Goal: Task Accomplishment & Management: Complete application form

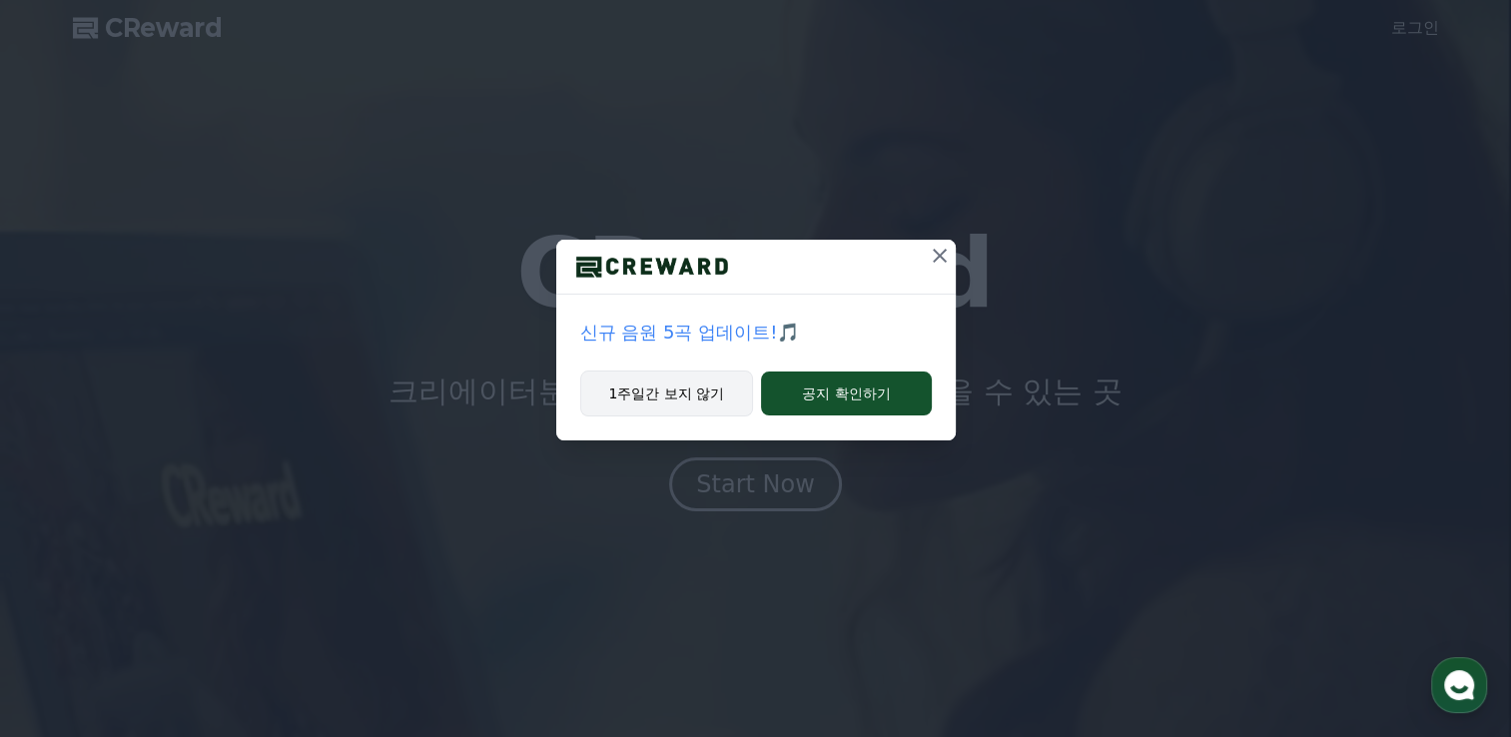
click at [668, 390] on button "1주일간 보지 않기" at bounding box center [667, 394] width 174 height 46
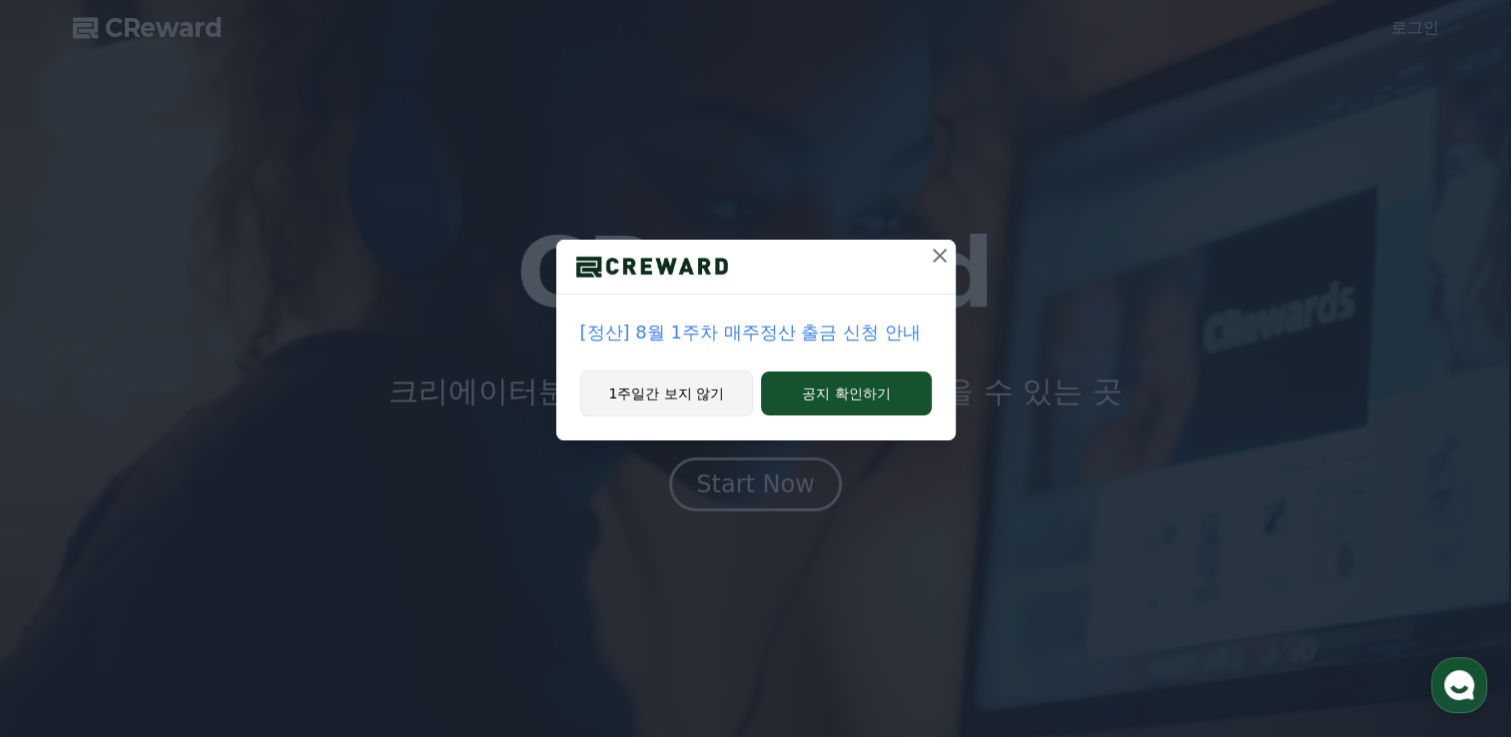
click at [675, 393] on button "1주일간 보지 않기" at bounding box center [667, 394] width 174 height 46
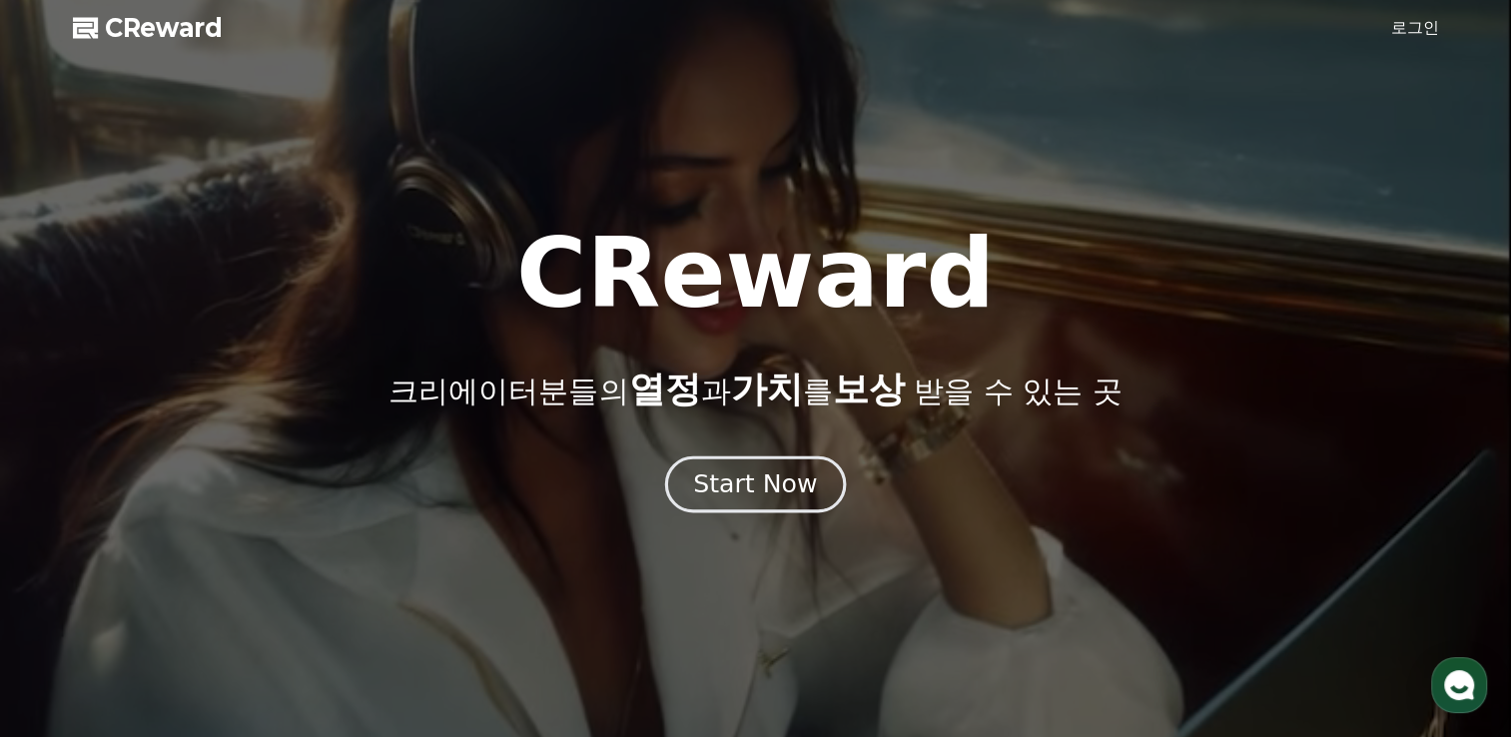
click at [727, 486] on div "Start Now" at bounding box center [755, 484] width 124 height 34
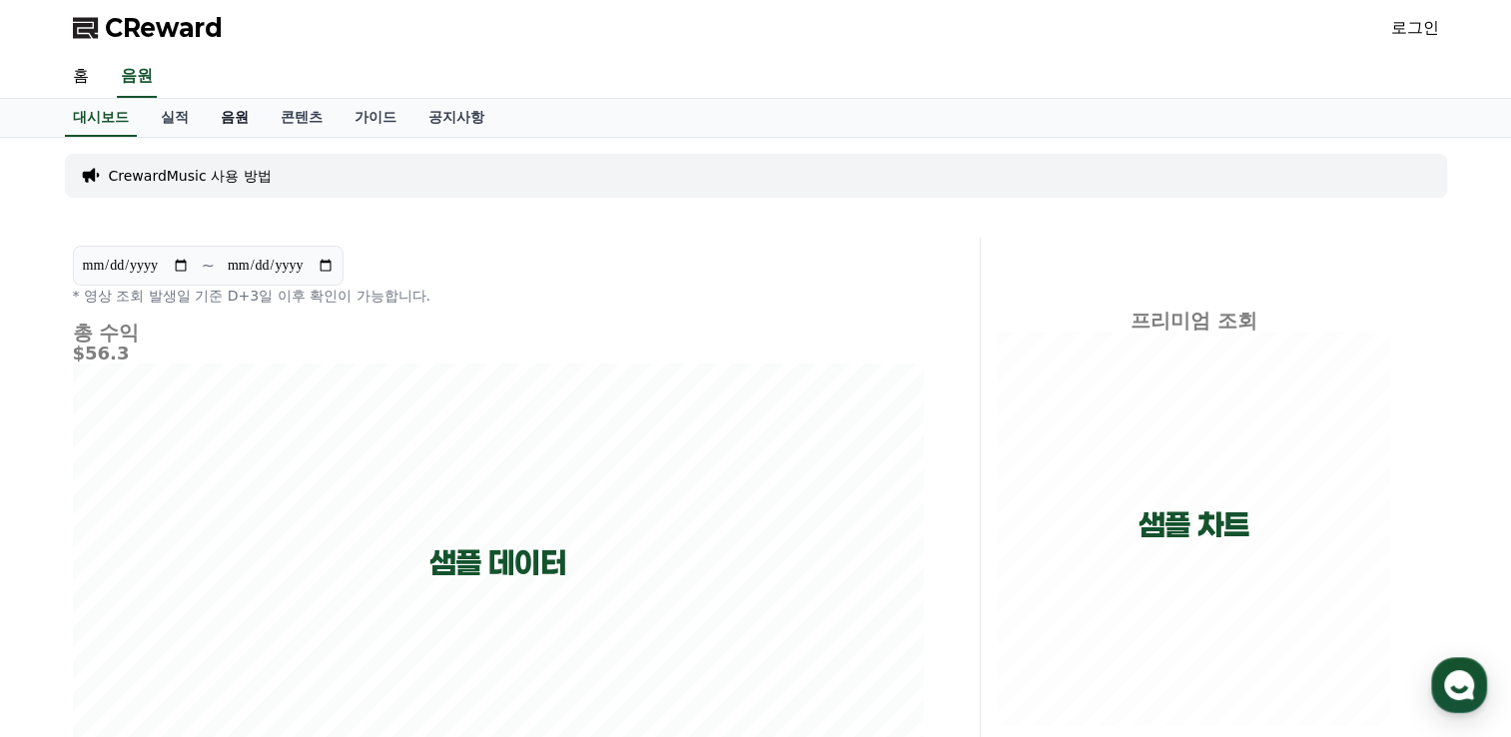
click at [243, 120] on link "음원" at bounding box center [235, 118] width 60 height 38
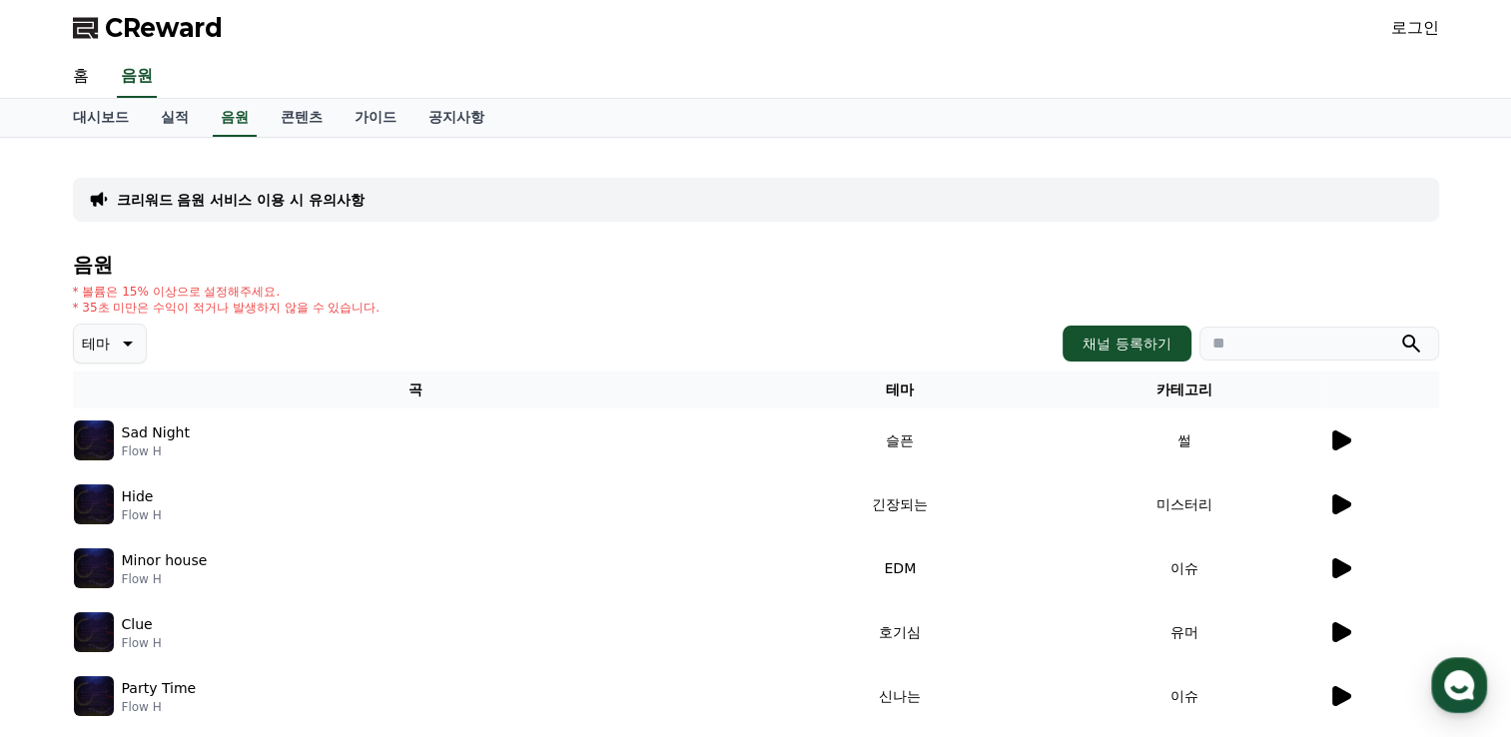
click at [1430, 37] on link "로그인" at bounding box center [1415, 28] width 48 height 24
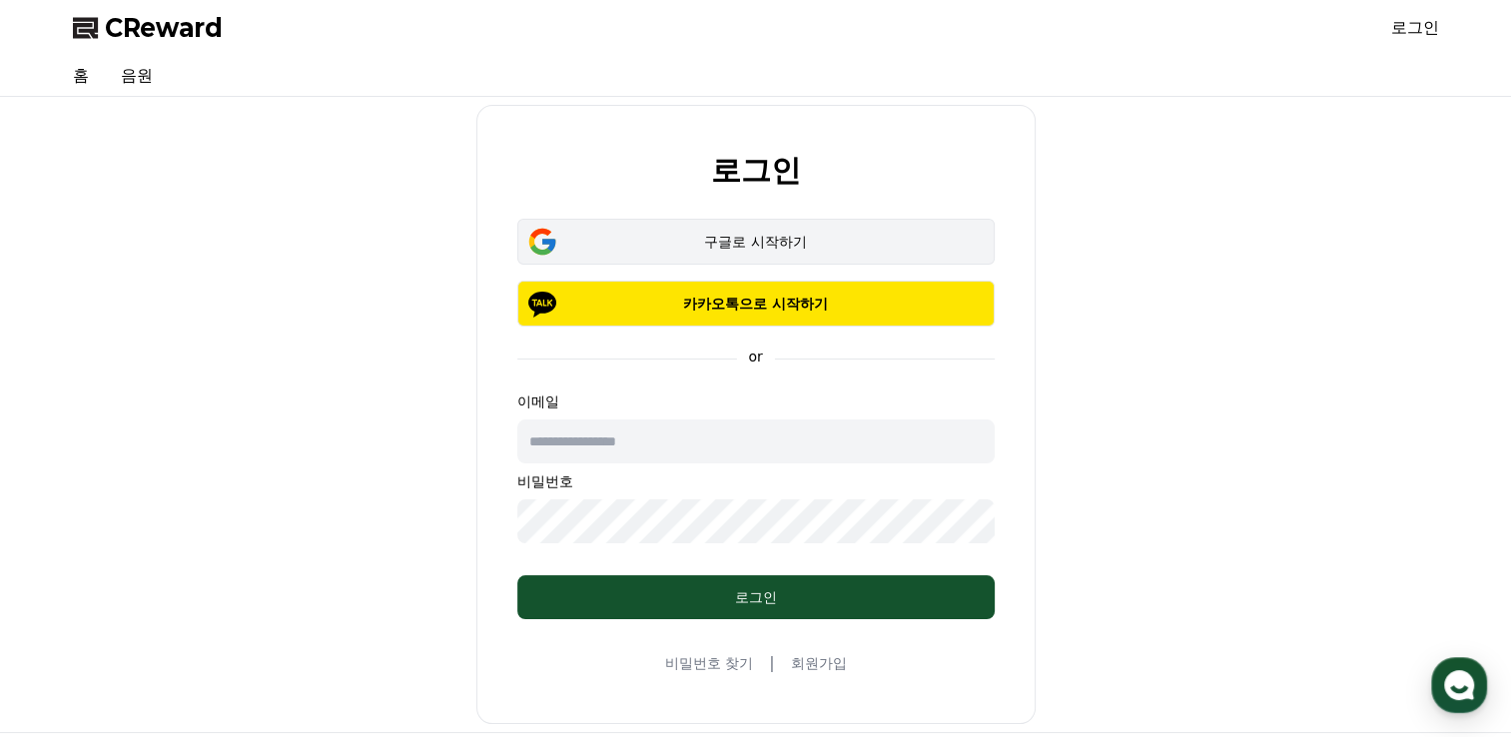
click at [784, 244] on div "구글로 시작하기" at bounding box center [756, 242] width 420 height 20
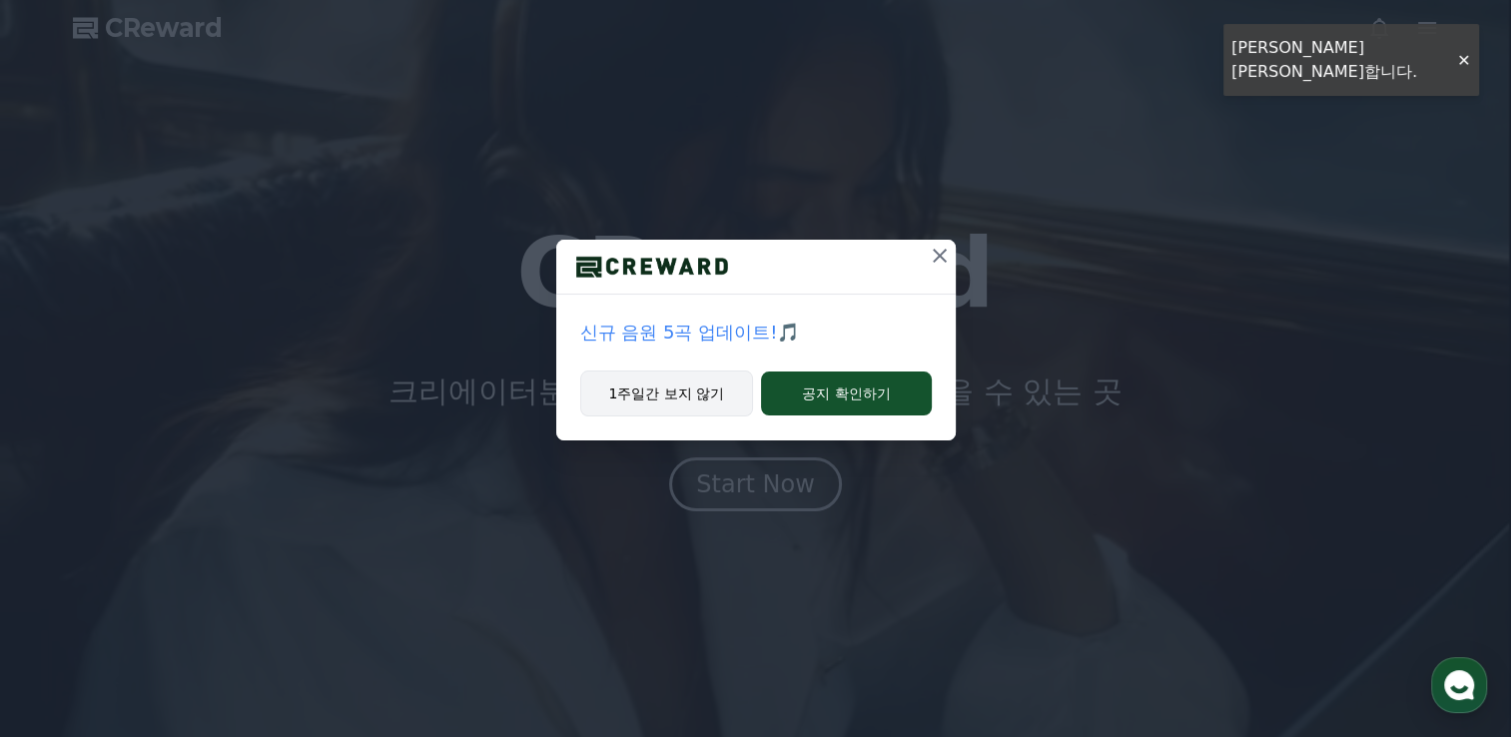
click at [672, 397] on button "1주일간 보지 않기" at bounding box center [667, 394] width 174 height 46
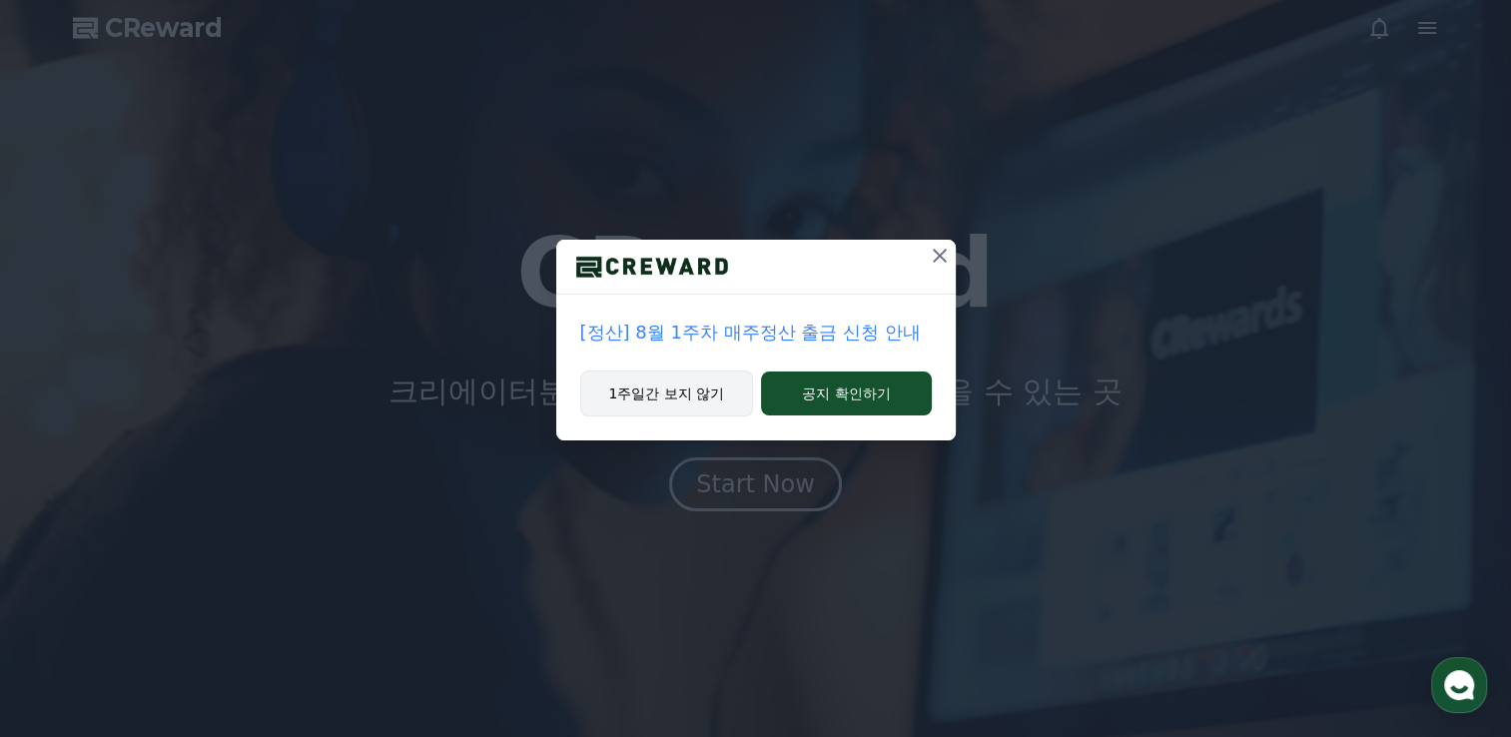
click at [672, 397] on button "1주일간 보지 않기" at bounding box center [667, 394] width 174 height 46
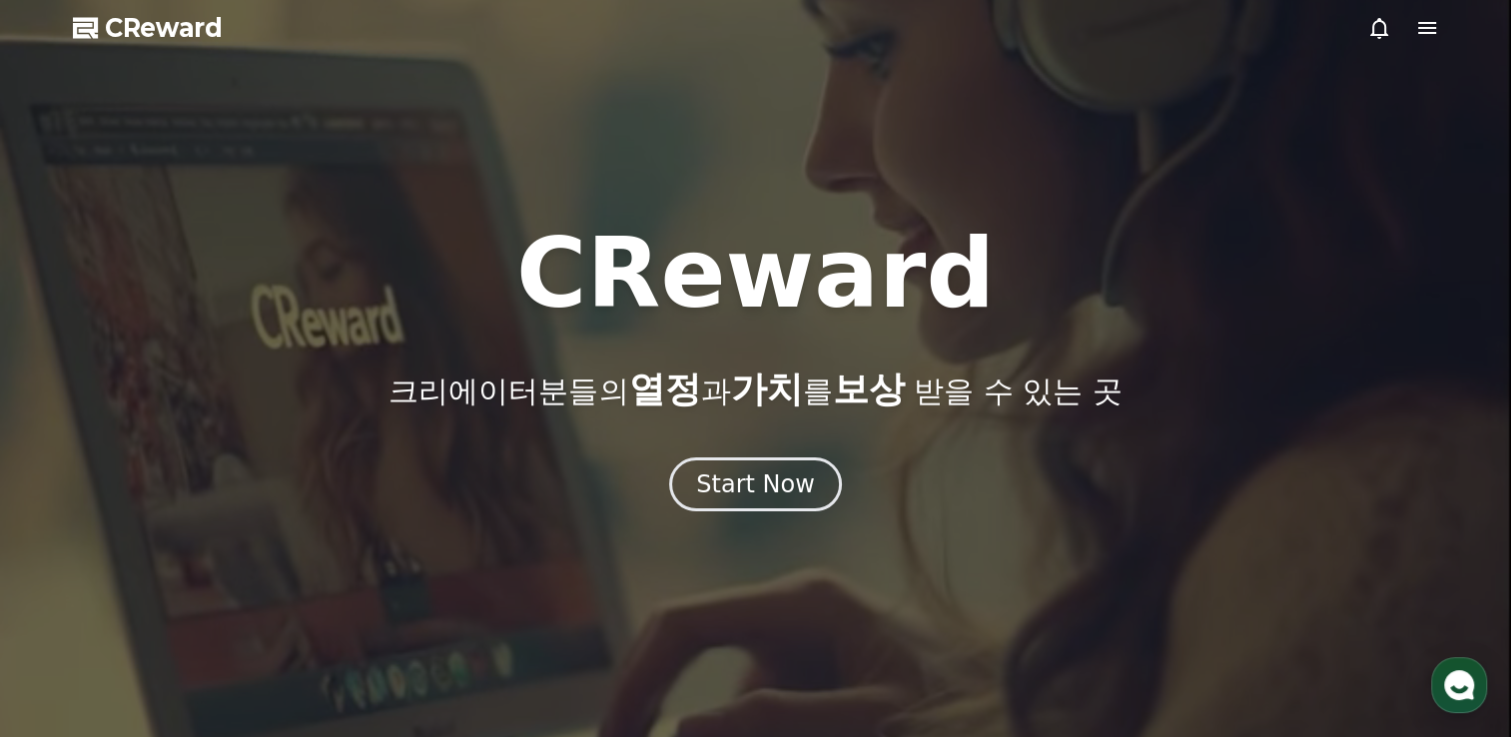
click at [1418, 30] on icon at bounding box center [1427, 28] width 24 height 24
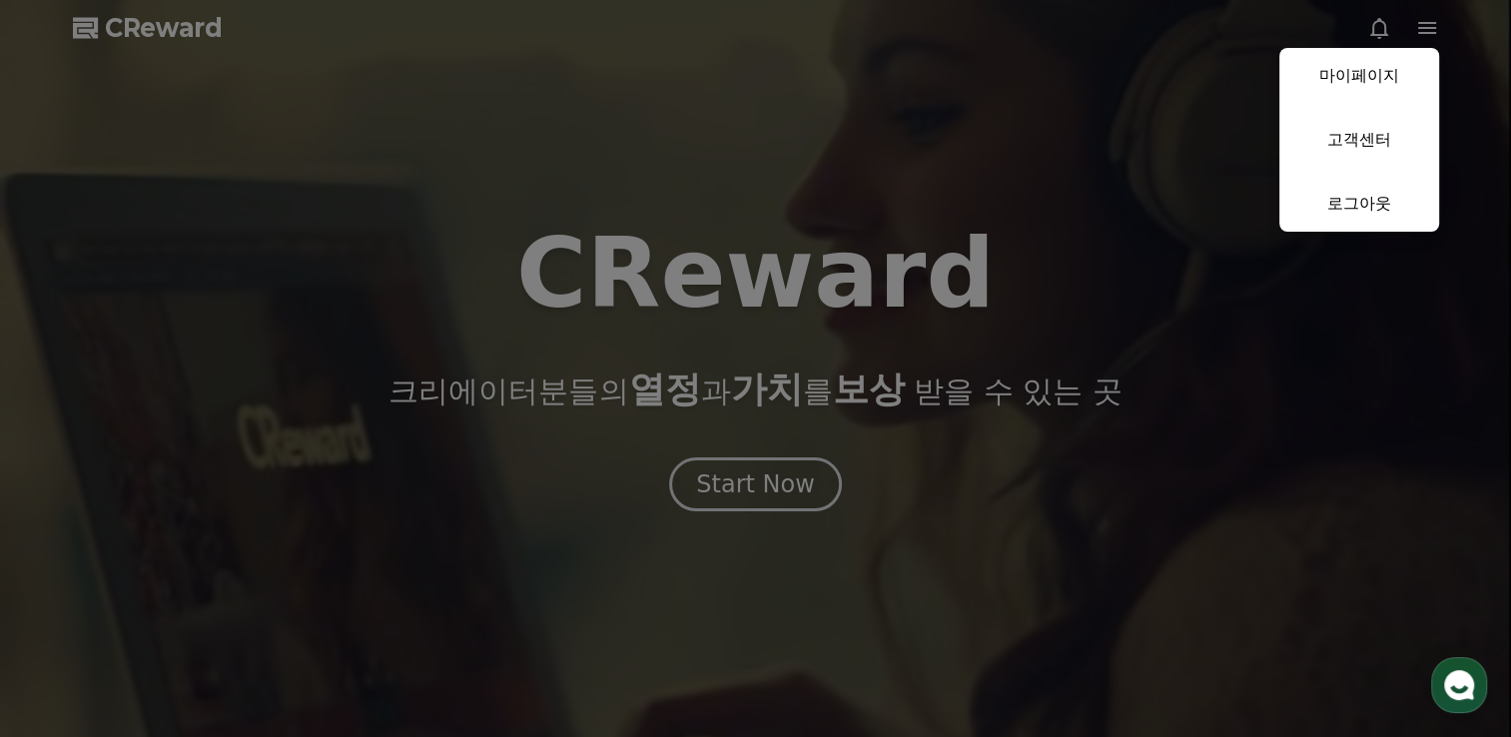
click at [1418, 30] on button "close" at bounding box center [755, 368] width 1511 height 737
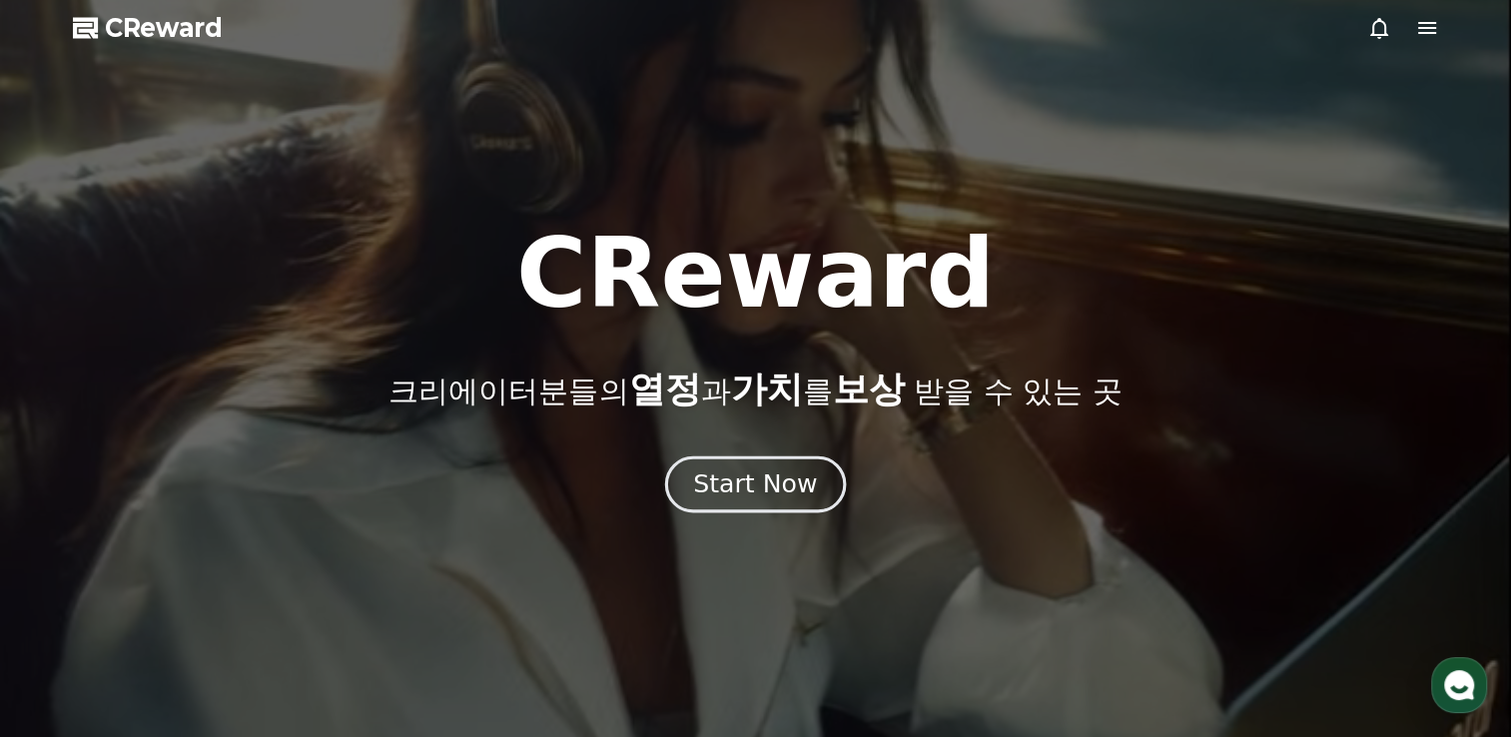
click at [732, 473] on div "Start Now" at bounding box center [755, 484] width 124 height 34
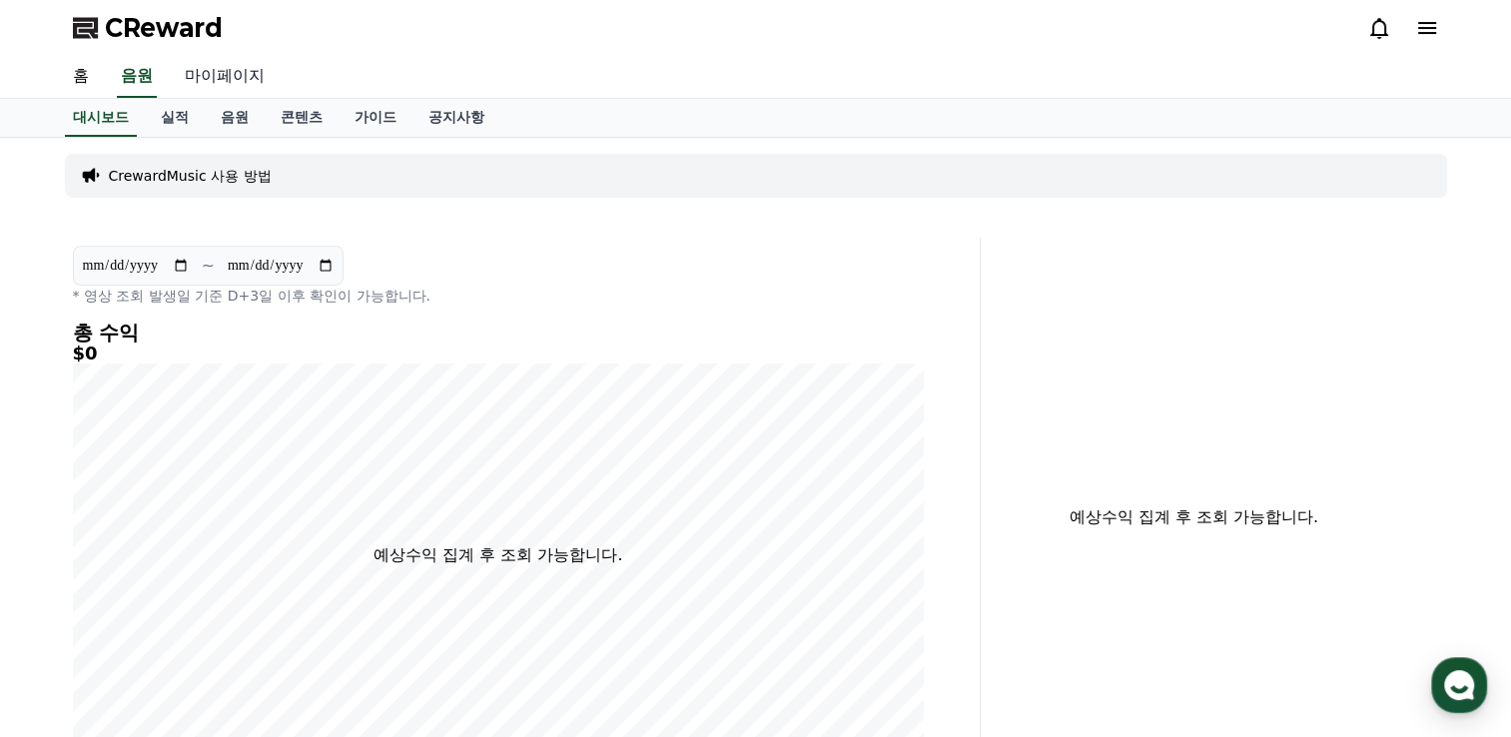
click at [236, 65] on link "마이페이지" at bounding box center [225, 77] width 112 height 42
select select "**********"
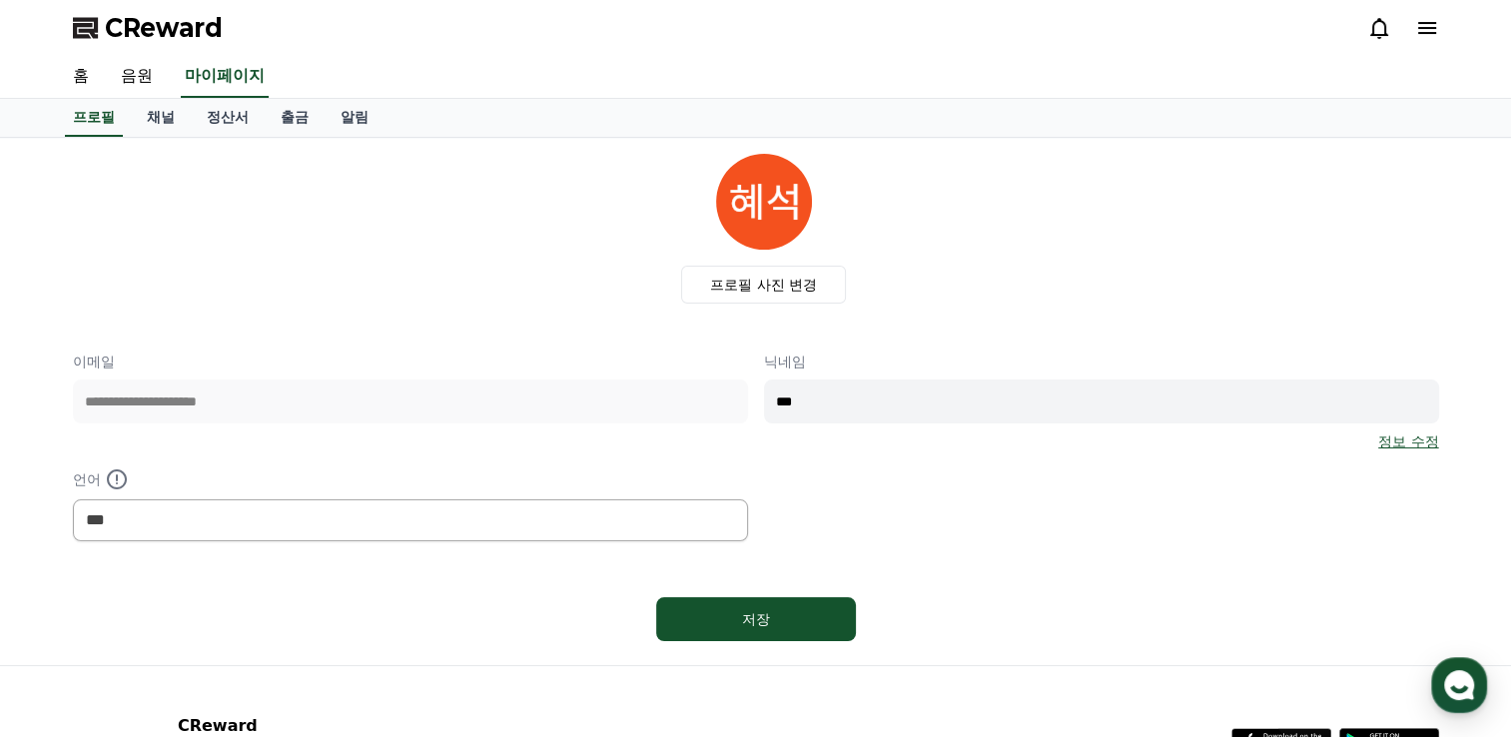
scroll to position [174, 0]
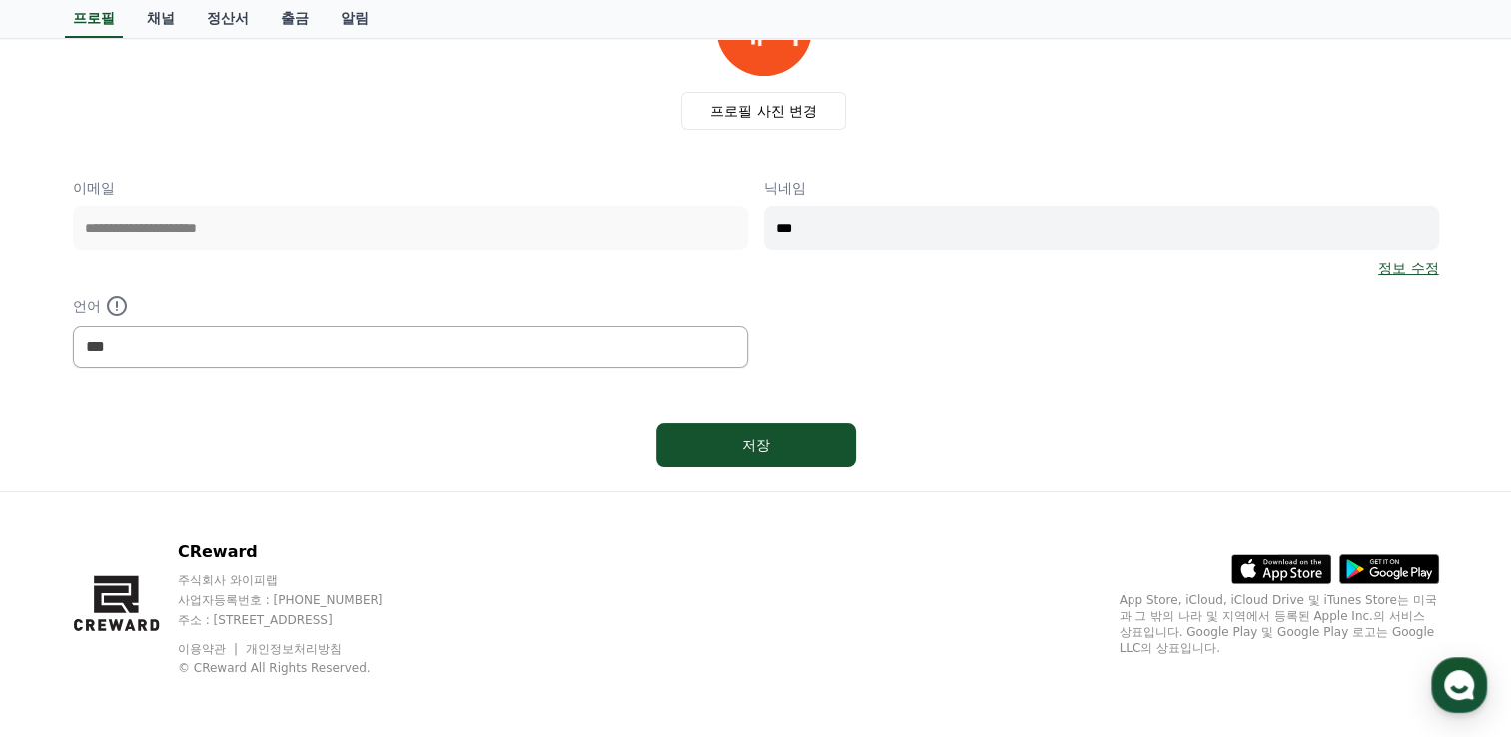
drag, startPoint x: 827, startPoint y: 238, endPoint x: 767, endPoint y: 235, distance: 60.0
click at [767, 235] on input "***" at bounding box center [1101, 228] width 675 height 44
type input "****"
click at [801, 445] on div "저장" at bounding box center [756, 445] width 120 height 20
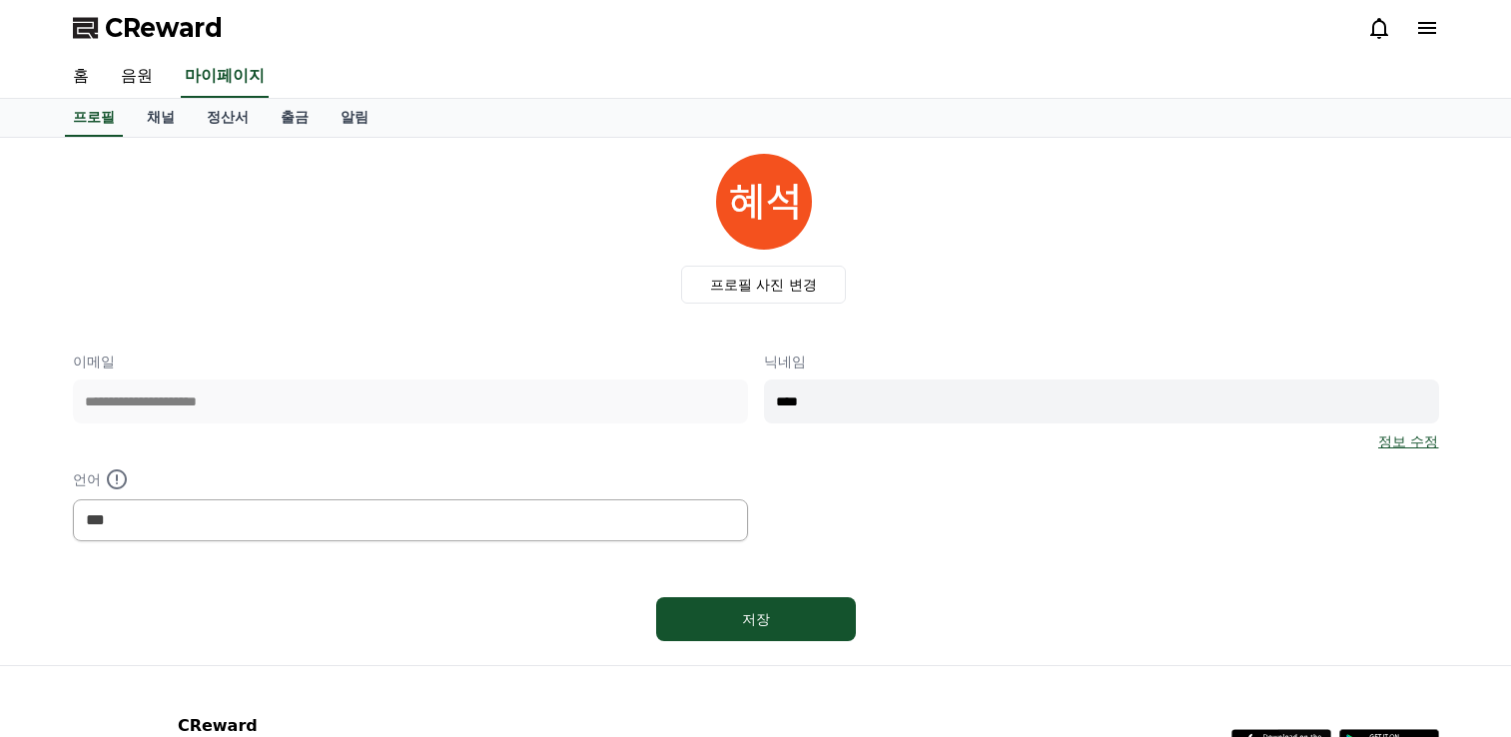
select select "**********"
click at [159, 120] on link "채널" at bounding box center [161, 118] width 60 height 38
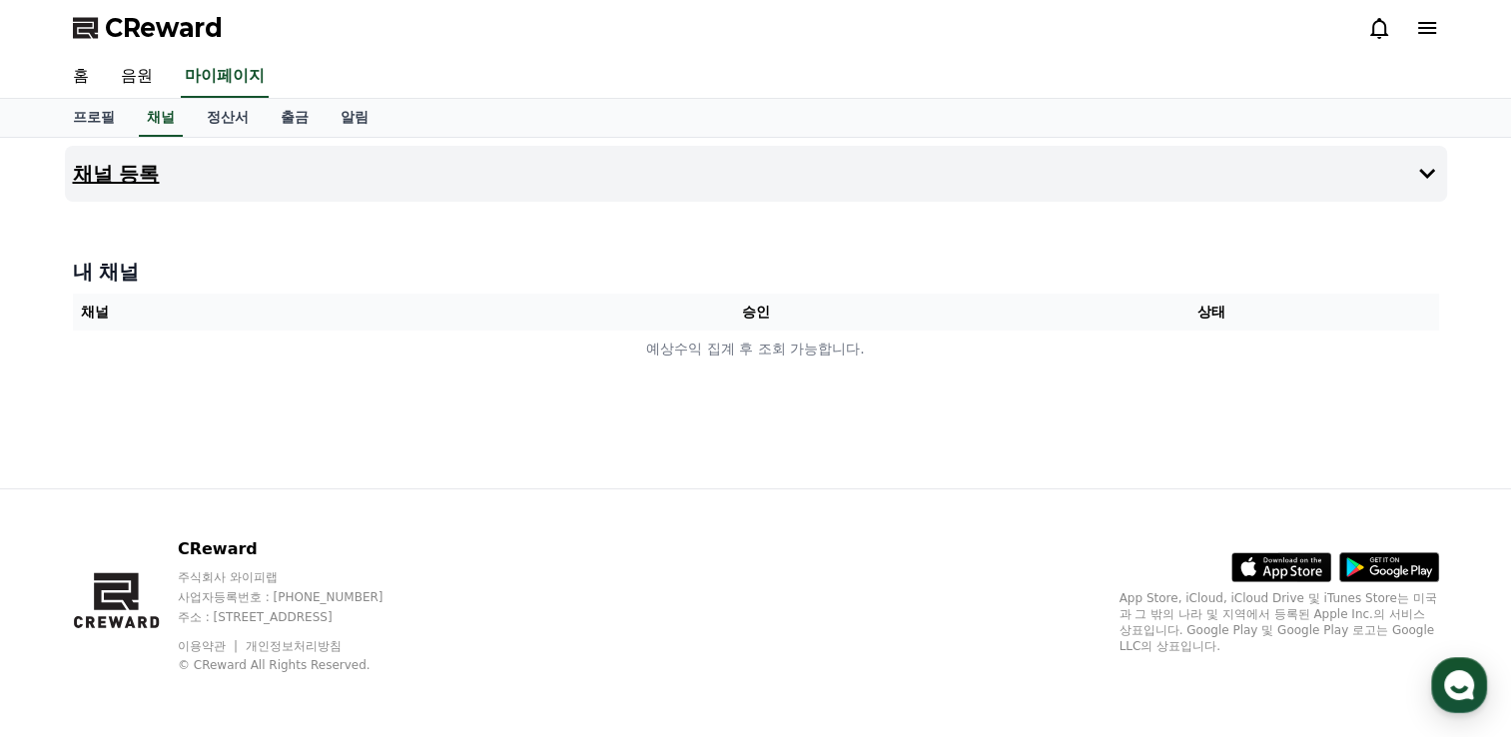
click at [112, 175] on h4 "채널 등록" at bounding box center [116, 174] width 87 height 22
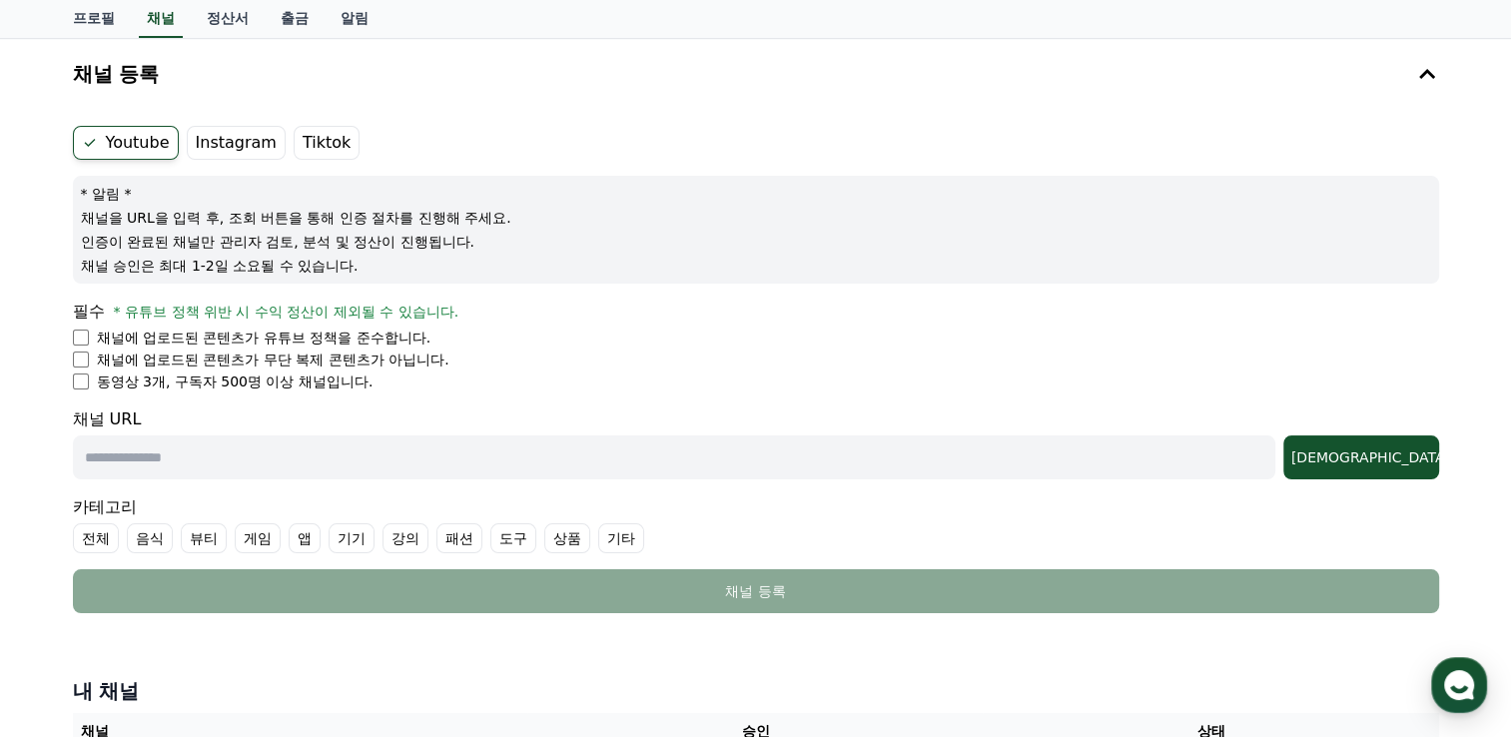
scroll to position [200, 0]
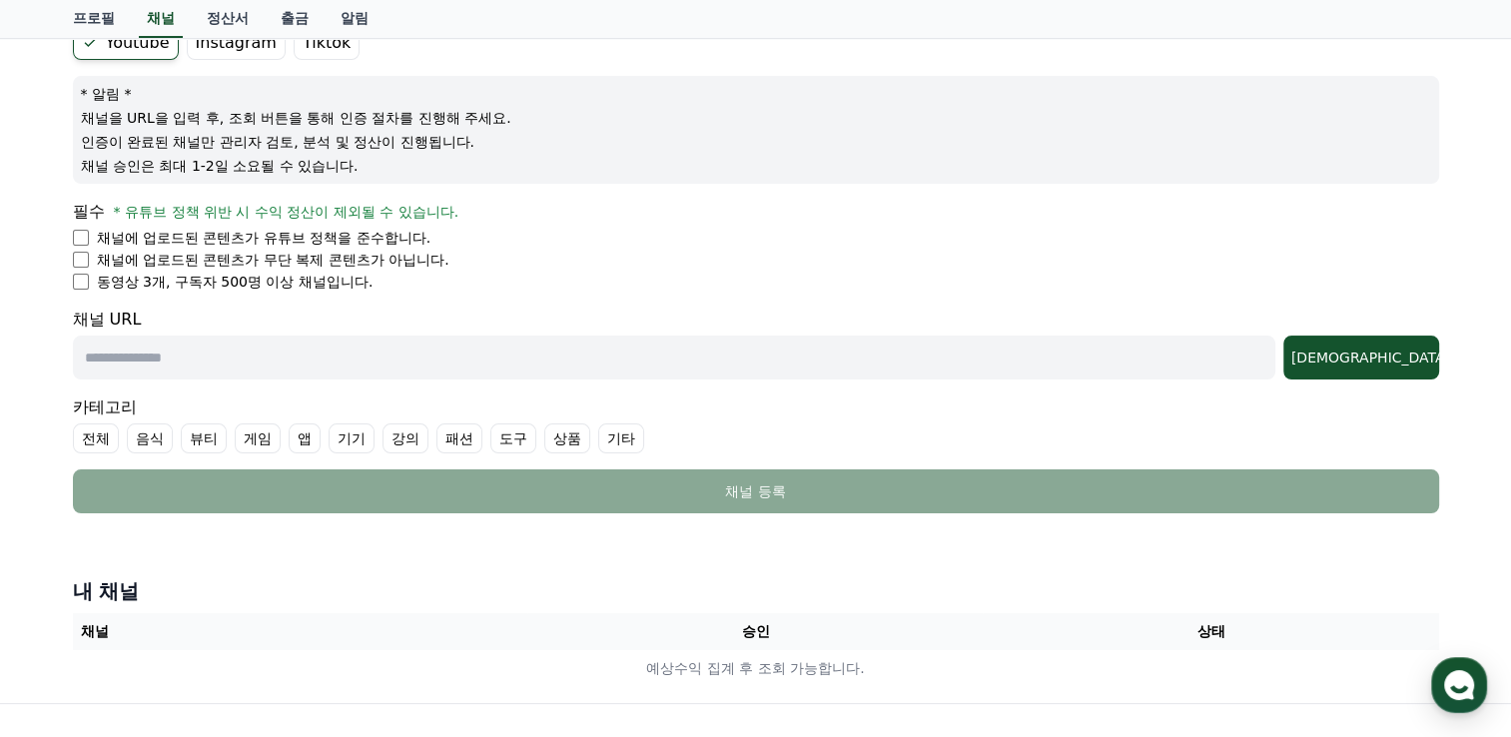
click at [211, 363] on input "text" at bounding box center [674, 358] width 1203 height 44
click at [210, 357] on input "text" at bounding box center [674, 358] width 1203 height 44
paste input "**********"
type input "**********"
click at [1406, 359] on div "[DEMOGRAPHIC_DATA]" at bounding box center [1361, 358] width 140 height 20
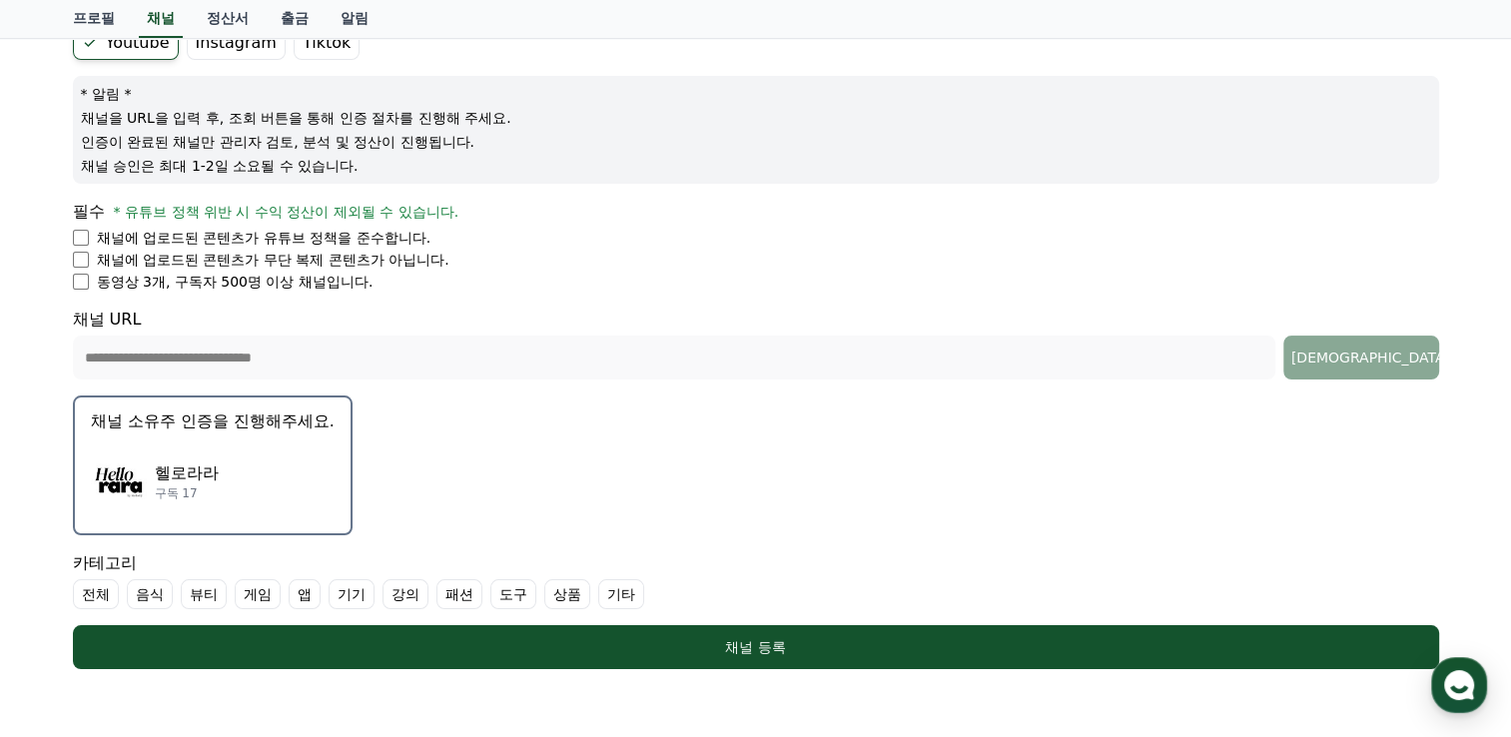
click at [247, 422] on p "채널 소유주 인증을 진행해주세요." at bounding box center [213, 422] width 244 height 24
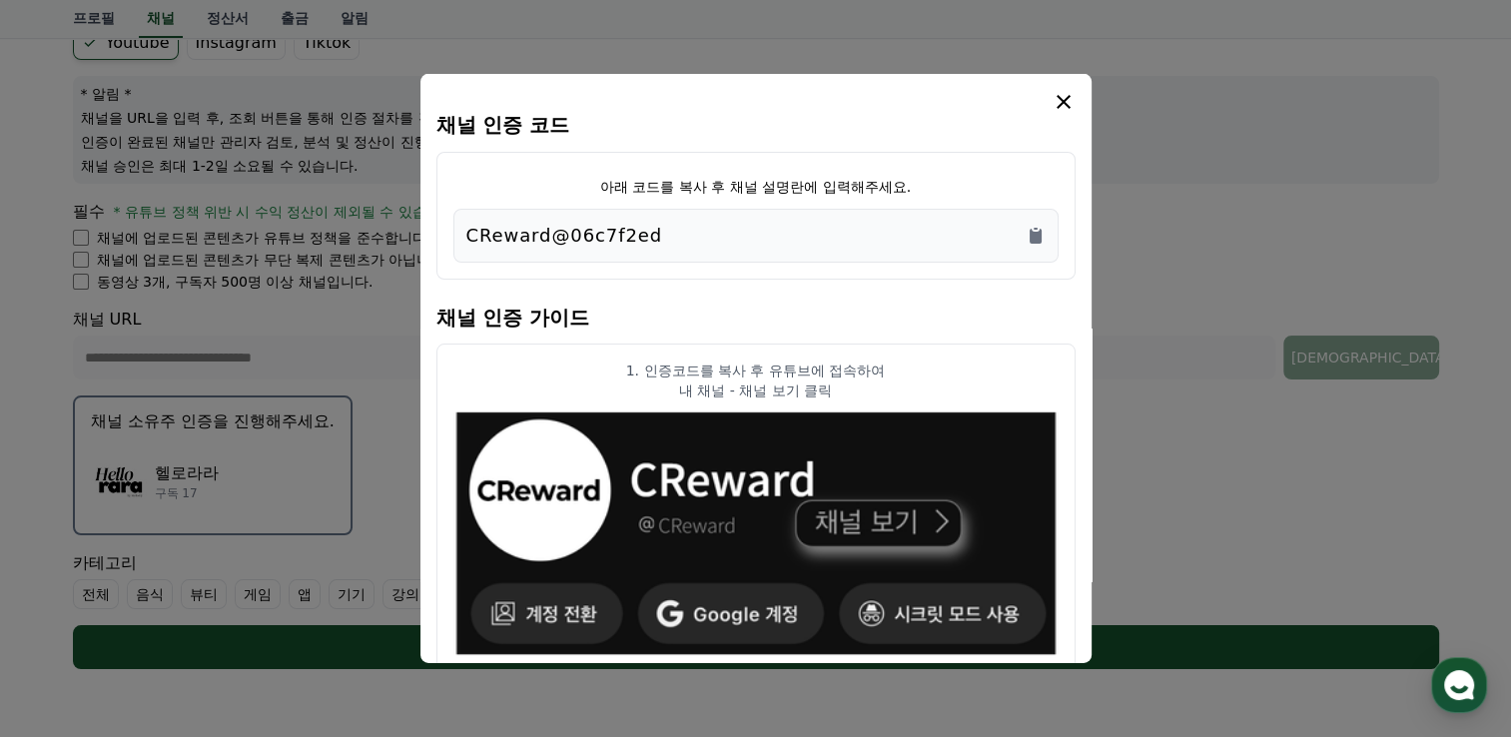
click at [668, 232] on div "CReward@06c7f2ed" at bounding box center [755, 236] width 579 height 28
drag, startPoint x: 679, startPoint y: 239, endPoint x: 455, endPoint y: 225, distance: 224.2
click at [455, 225] on div "CReward@06c7f2ed" at bounding box center [755, 236] width 605 height 54
copy p "CReward@06c7f2ed"
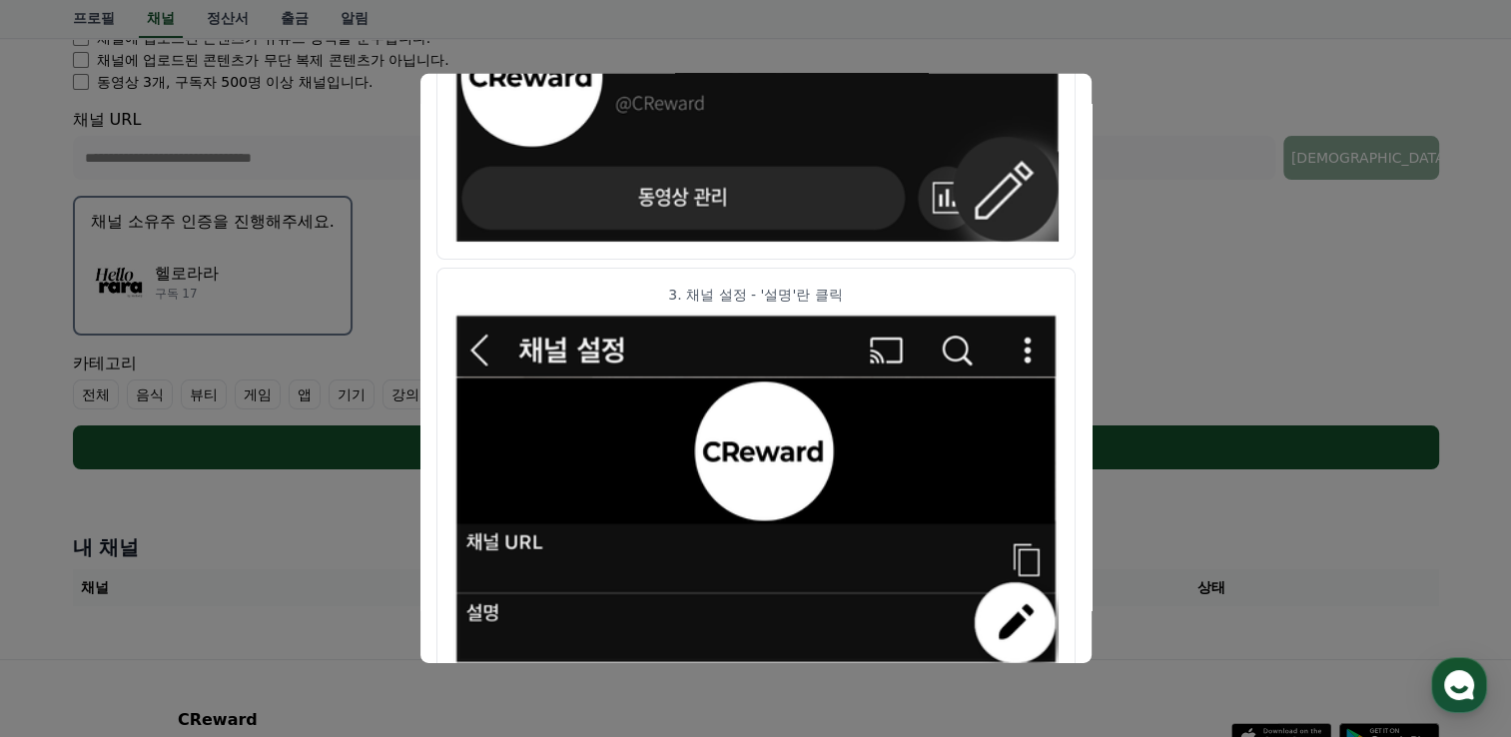
scroll to position [432, 0]
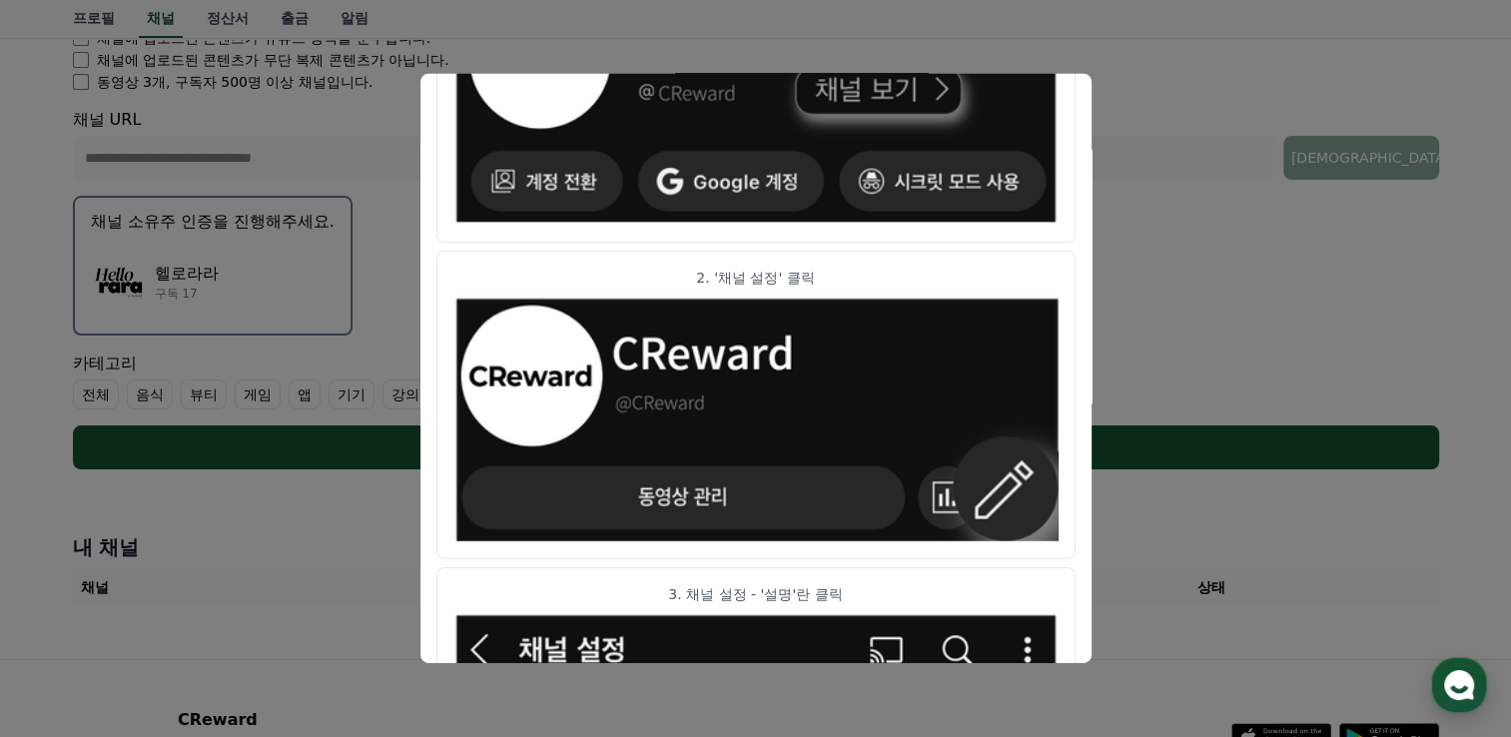
click at [1230, 290] on button "close modal" at bounding box center [755, 368] width 1511 height 737
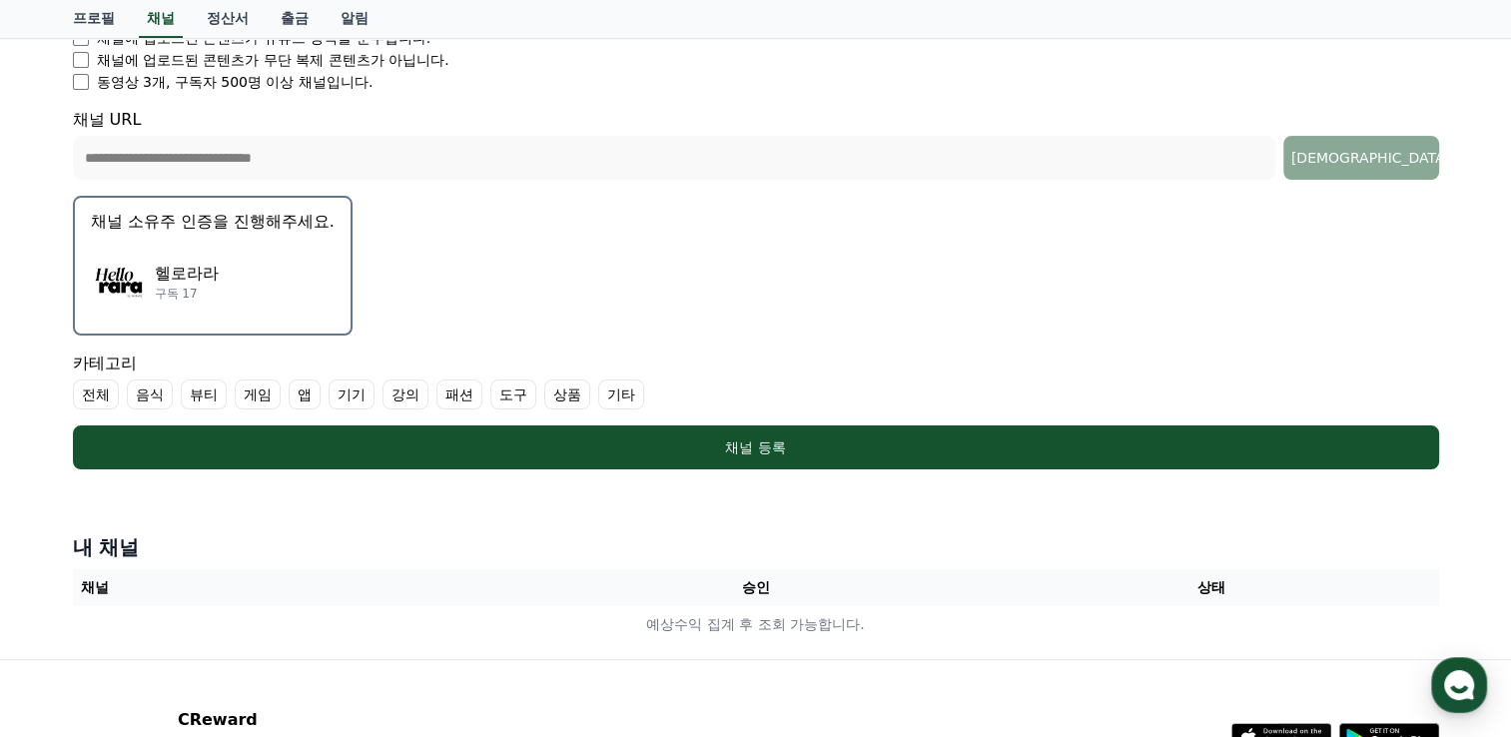
scroll to position [300, 0]
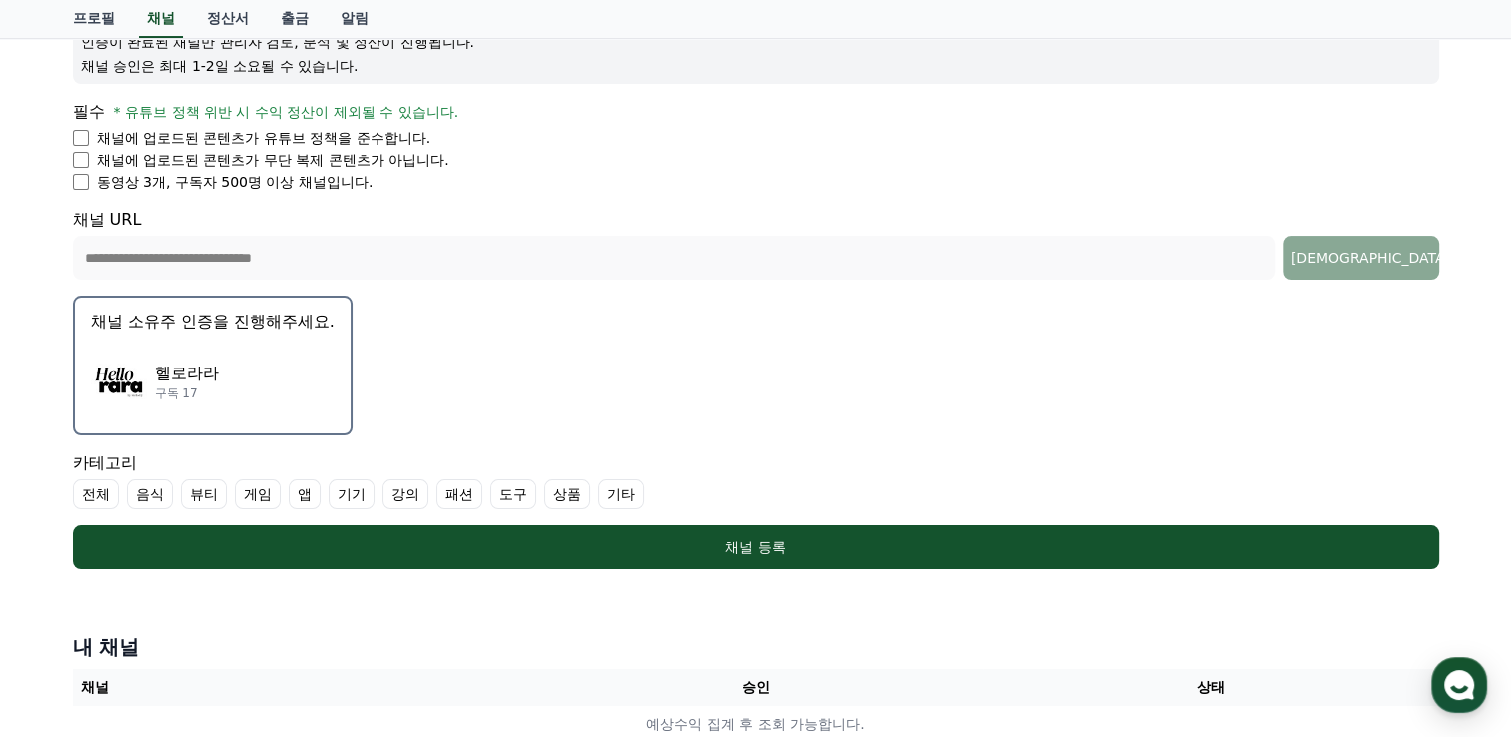
click at [559, 497] on label "상품" at bounding box center [567, 494] width 46 height 30
click at [254, 324] on p "채널 소유주 인증을 진행해주세요." at bounding box center [213, 322] width 244 height 24
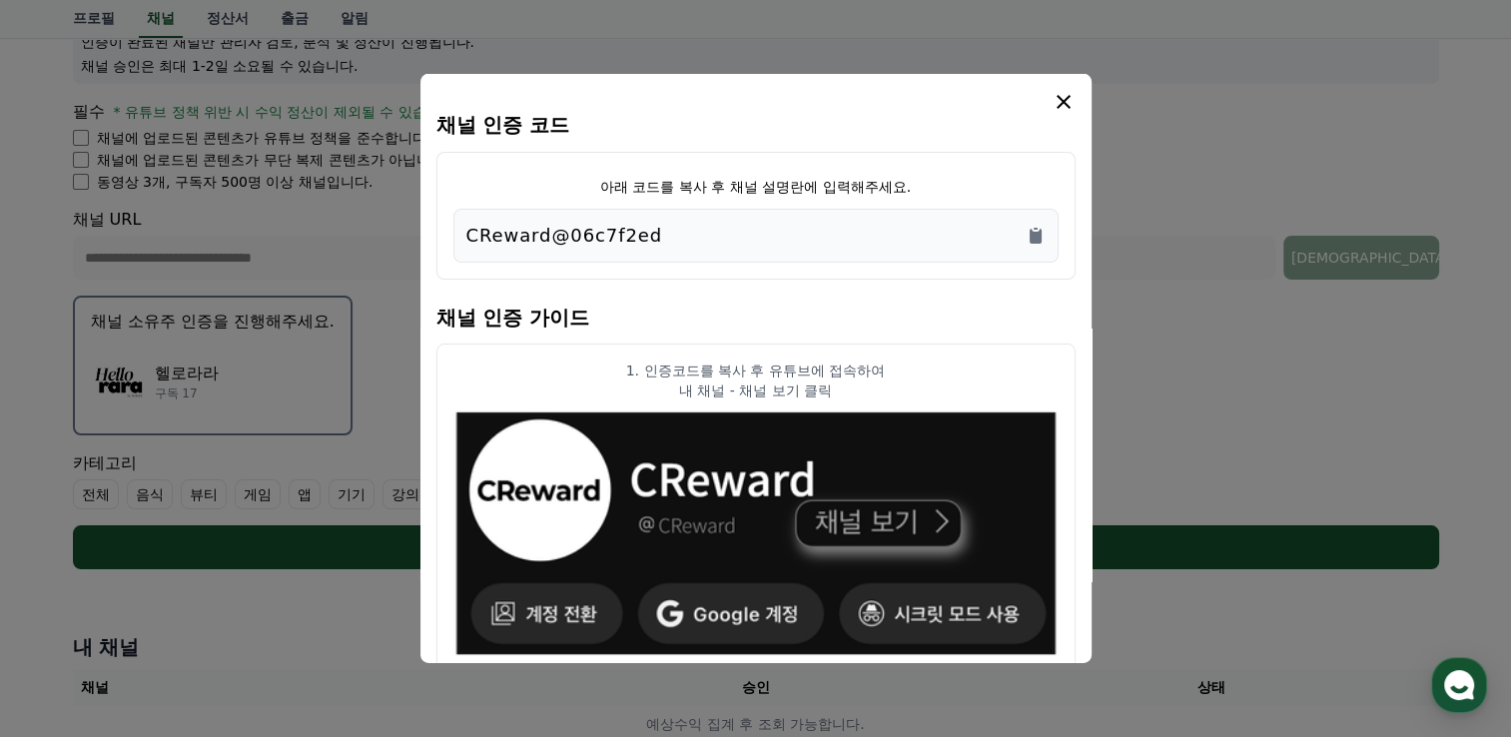
click at [721, 228] on div "CReward@06c7f2ed" at bounding box center [755, 236] width 579 height 28
drag, startPoint x: 687, startPoint y: 234, endPoint x: 465, endPoint y: 229, distance: 221.8
click at [466, 229] on div "CReward@06c7f2ed" at bounding box center [755, 236] width 579 height 28
copy p "CReward@06c7f2ed"
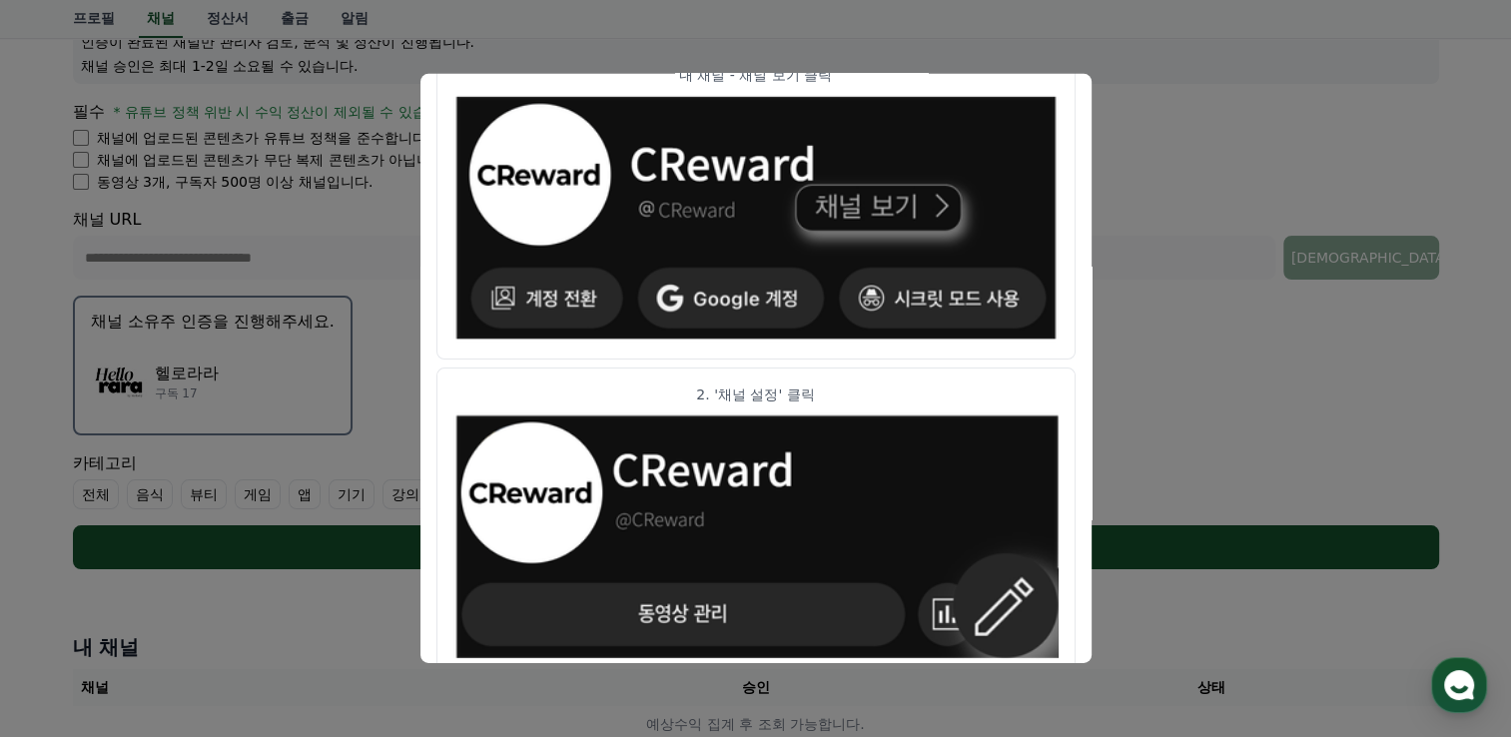
scroll to position [133, 0]
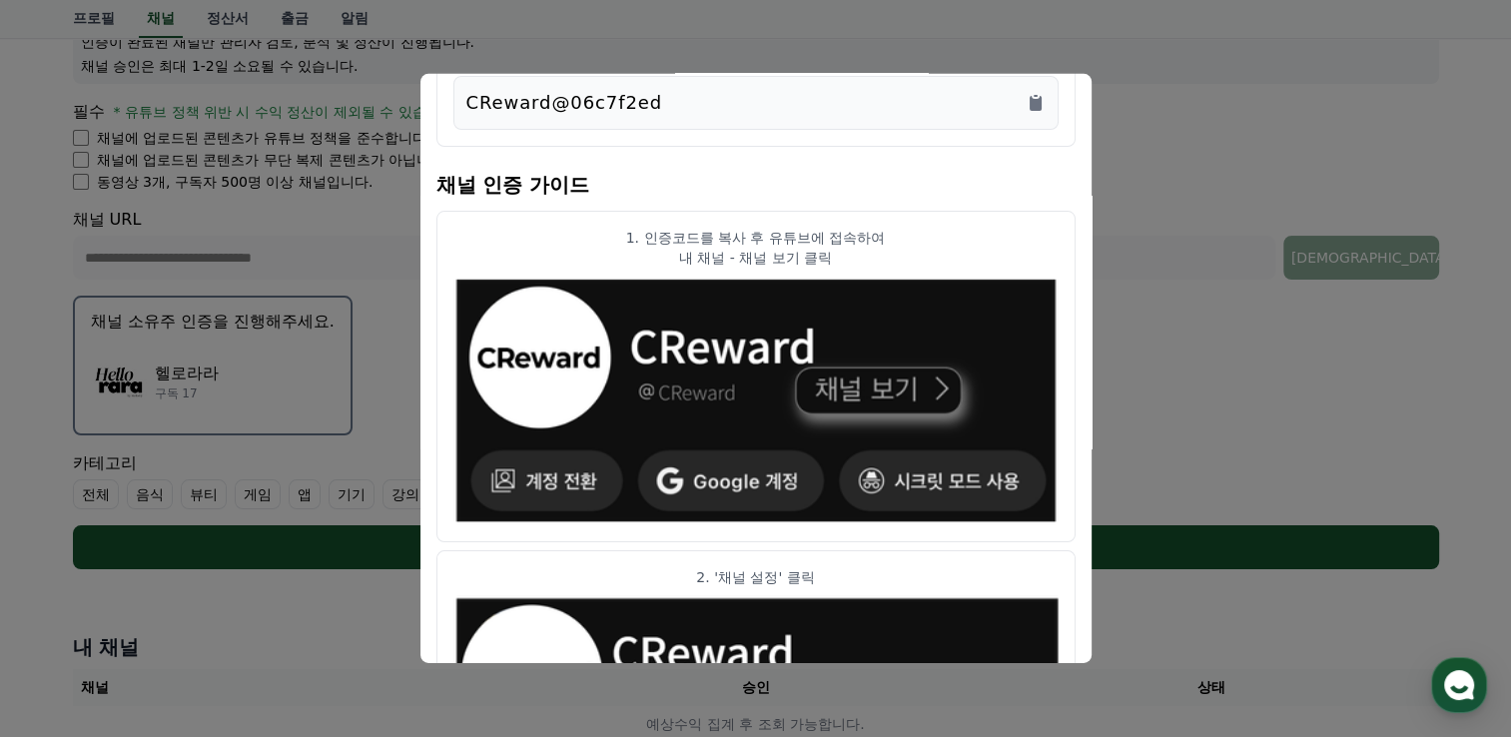
click at [743, 106] on div "CReward@06c7f2ed" at bounding box center [755, 103] width 579 height 28
click at [506, 99] on p "CReward@06c7f2ed" at bounding box center [564, 103] width 197 height 28
drag, startPoint x: 465, startPoint y: 100, endPoint x: 646, endPoint y: 103, distance: 180.8
click at [646, 103] on div "CReward@06c7f2ed" at bounding box center [755, 103] width 579 height 28
copy p "CReward@06c7f2ed"
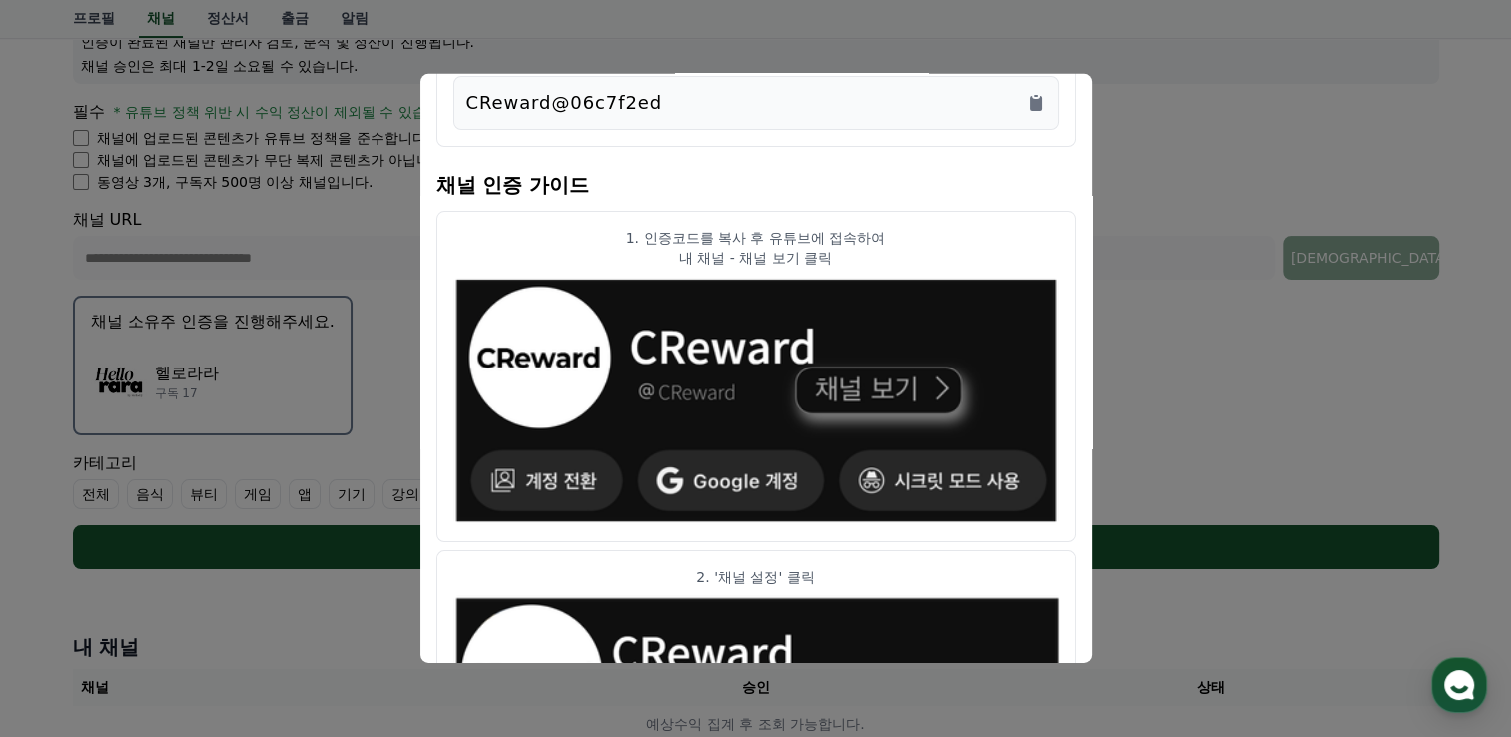
click at [1200, 197] on button "close modal" at bounding box center [755, 368] width 1511 height 737
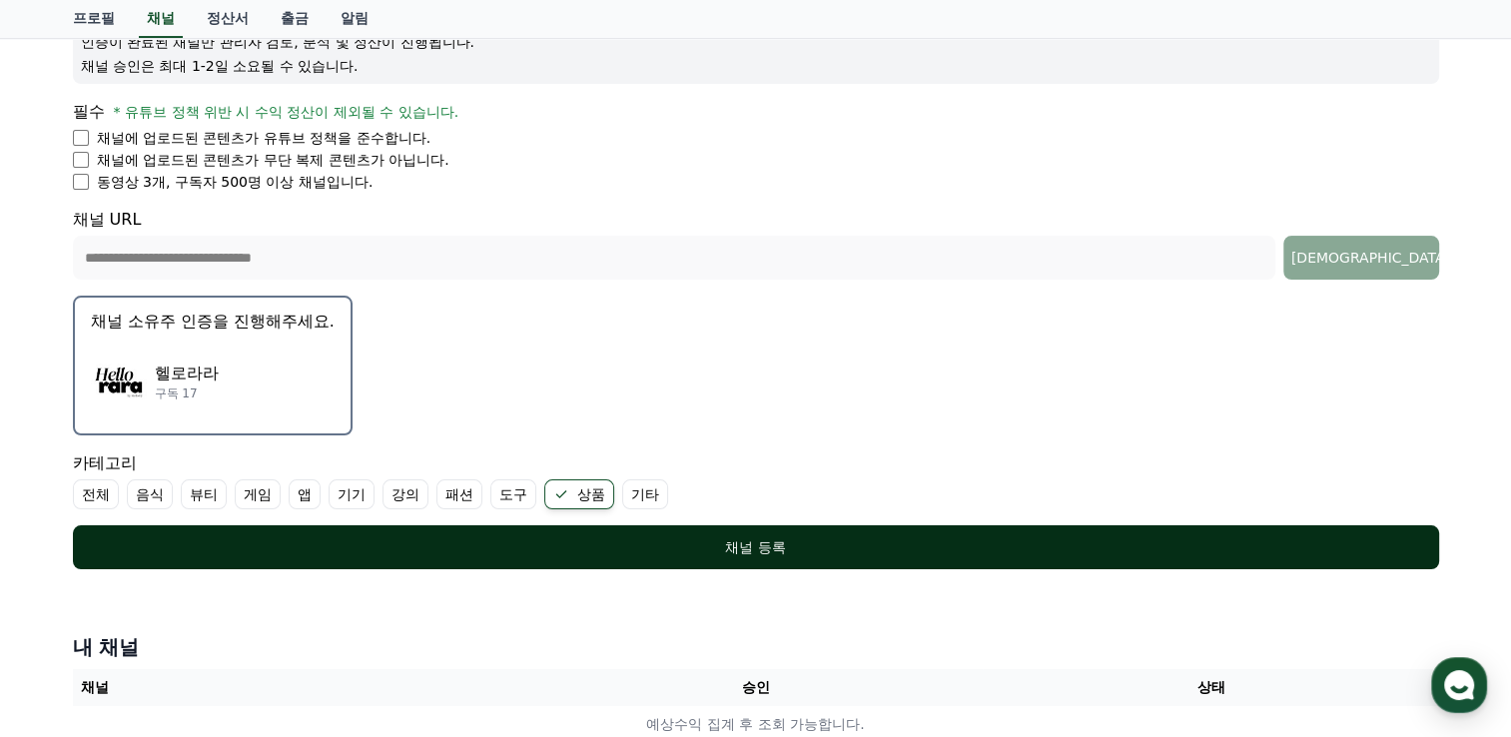
click at [794, 545] on div "채널 등록" at bounding box center [756, 547] width 1286 height 20
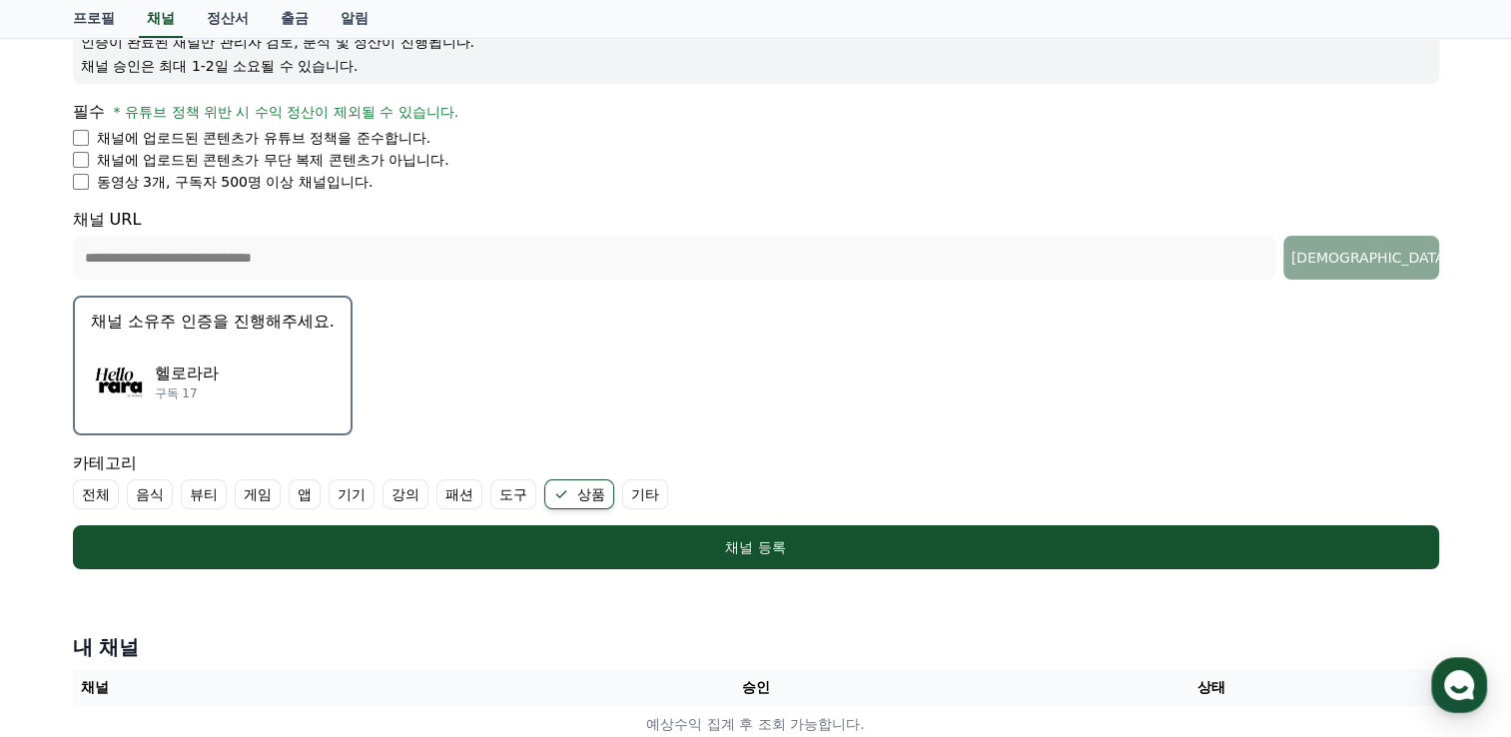
scroll to position [0, 0]
